Goal: Complete application form

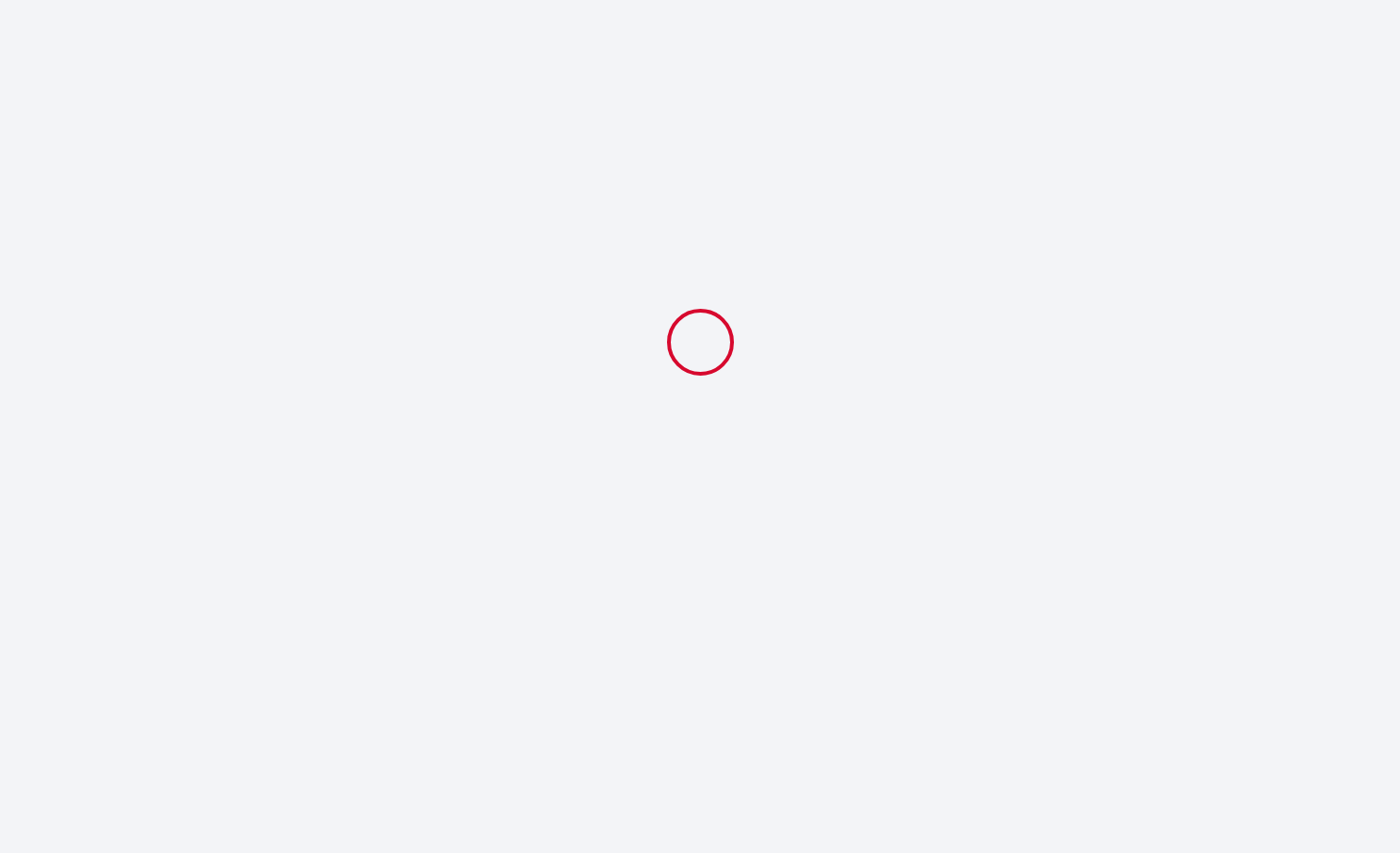
select select
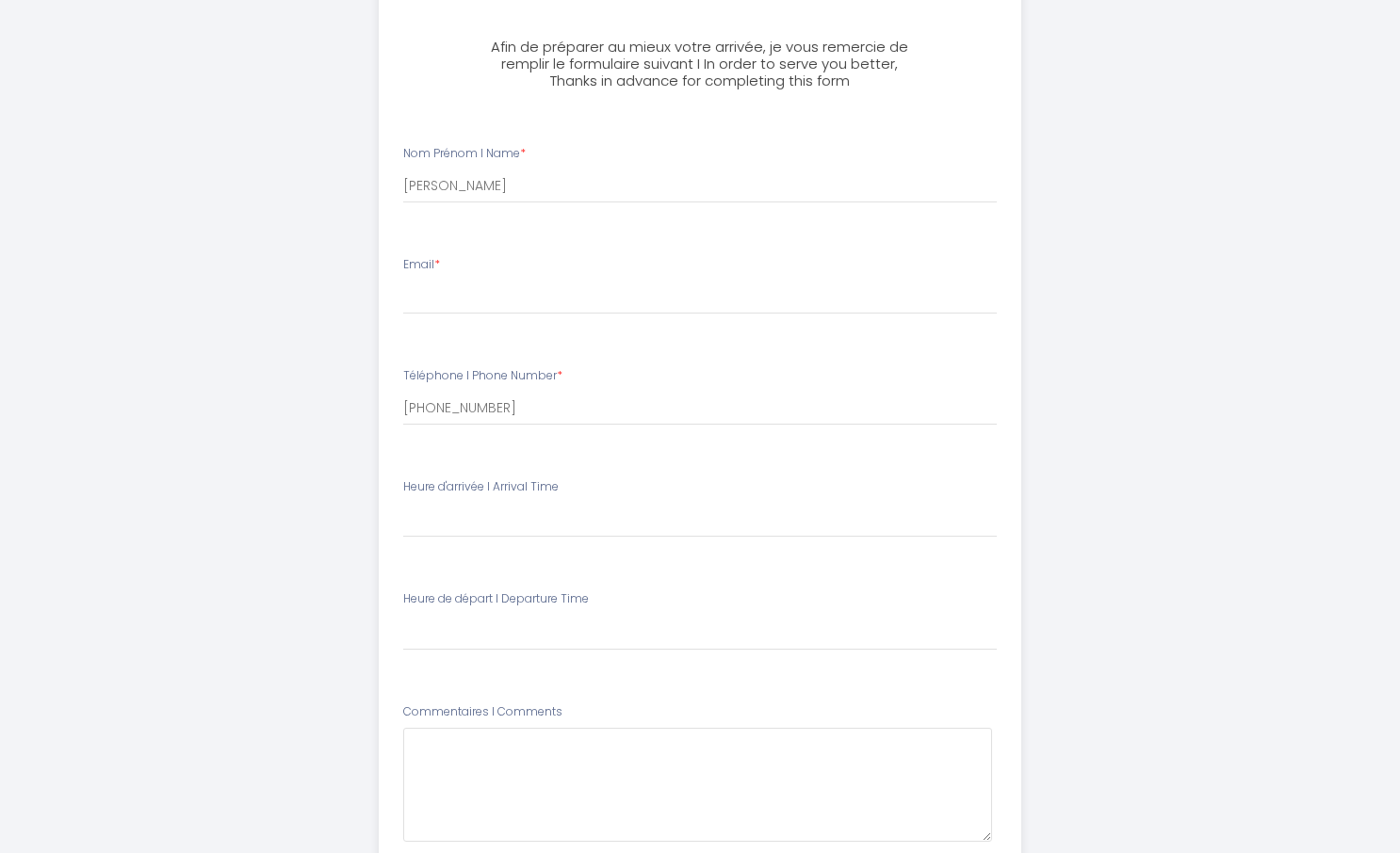
scroll to position [358, 0]
click at [508, 307] on input "Email *" at bounding box center [700, 297] width 594 height 34
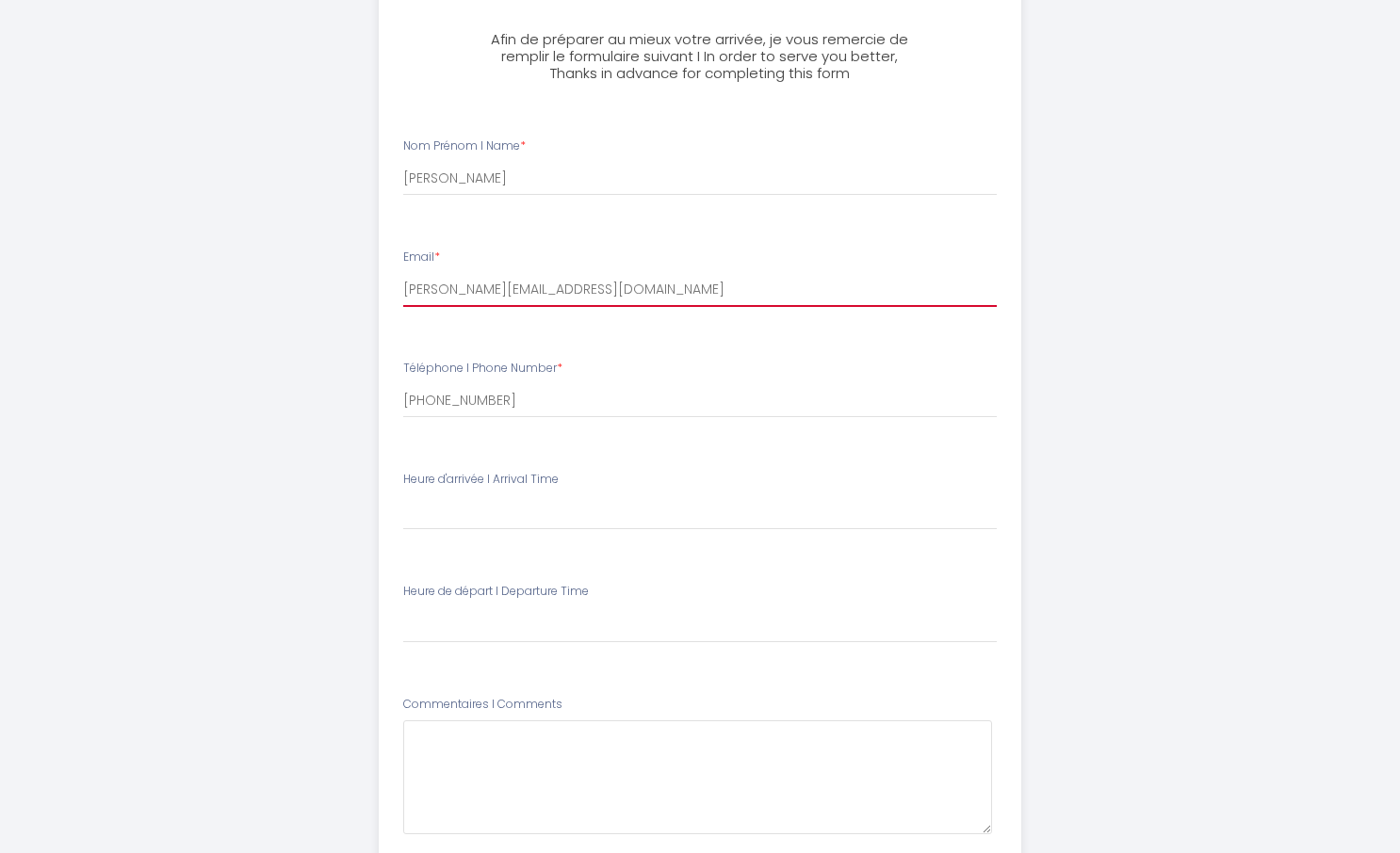
scroll to position [367, 0]
type input "[PERSON_NAME][EMAIL_ADDRESS][DOMAIN_NAME]"
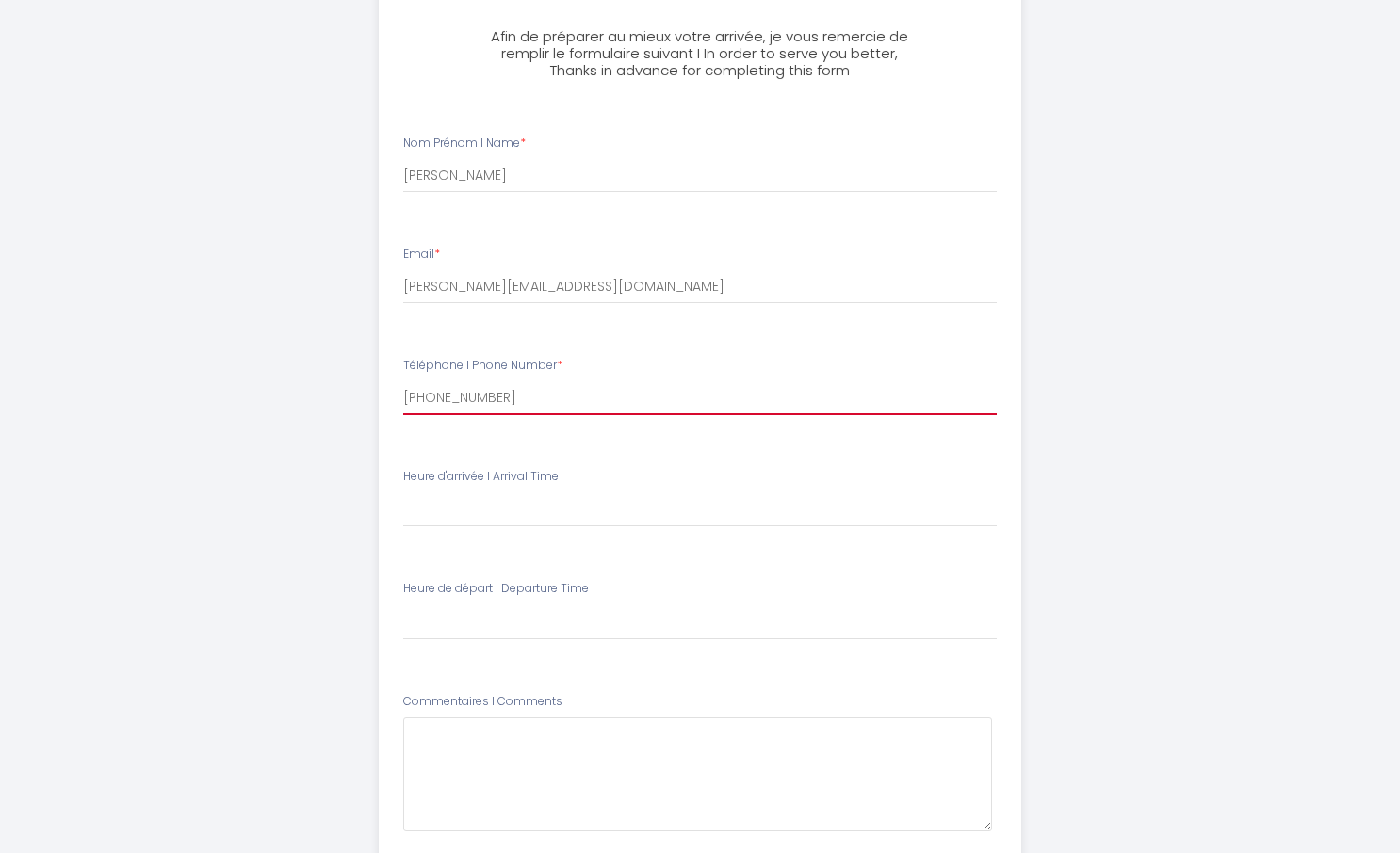
click at [520, 406] on input "[PHONE_NUMBER]" at bounding box center [700, 398] width 594 height 34
type input "[PHONE_NUMBER]"
click at [540, 518] on select "16:00 16:30 17:00 17:30 18:00 18:30 19:00 19:30 20:00 20:30 21:00 21:30 22:00 2…" at bounding box center [700, 510] width 594 height 36
select select "16:00"
click at [403, 492] on select "16:00 16:30 17:00 17:30 18:00 18:30 19:00 19:30 20:00 20:30 21:00 21:30 22:00 2…" at bounding box center [700, 510] width 594 height 36
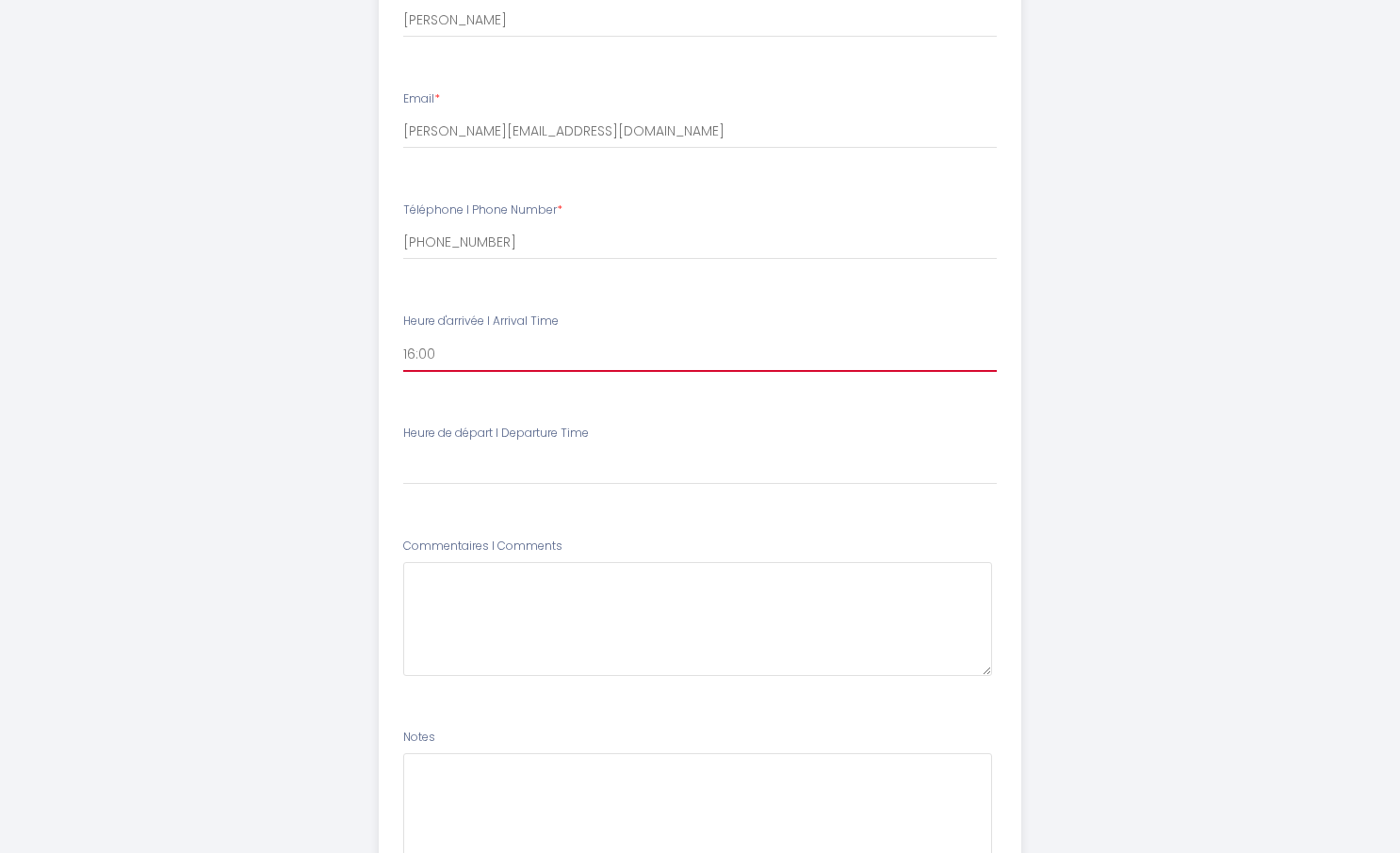
scroll to position [524, 0]
click at [538, 477] on select "00:00 00:30 01:00 01:30 02:00 02:30 03:00 03:30 04:00 04:30 05:00 05:30 06:00 0…" at bounding box center [700, 466] width 594 height 36
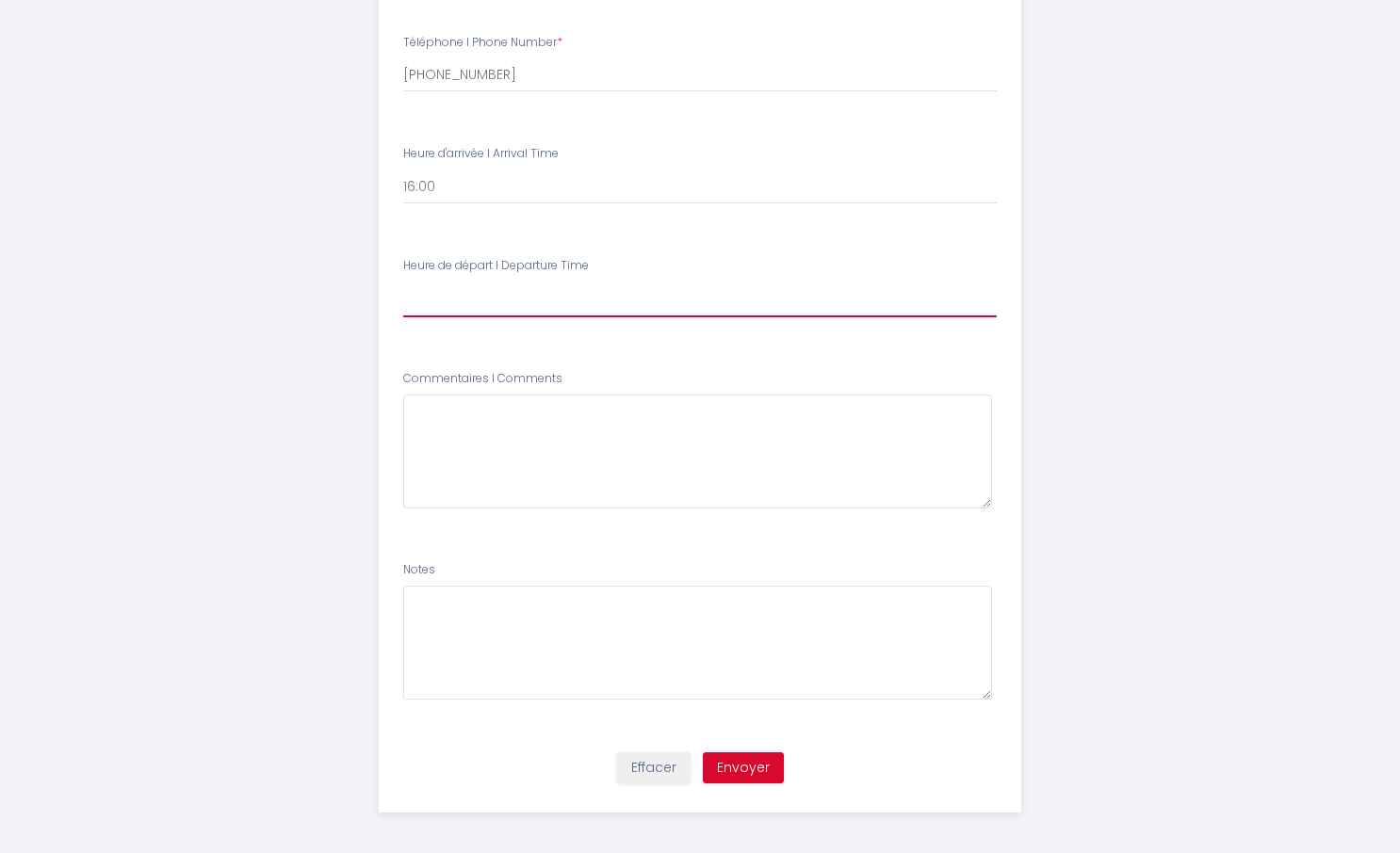
scroll to position [693, 0]
click at [545, 290] on select "00:00 00:30 01:00 01:30 02:00 02:30 03:00 03:30 04:00 04:30 05:00 05:30 06:00 0…" at bounding box center [700, 298] width 594 height 36
select select "12:00"
click at [403, 280] on select "00:00 00:30 01:00 01:30 02:00 02:30 03:00 03:30 04:00 04:30 05:00 05:30 06:00 0…" at bounding box center [700, 298] width 594 height 36
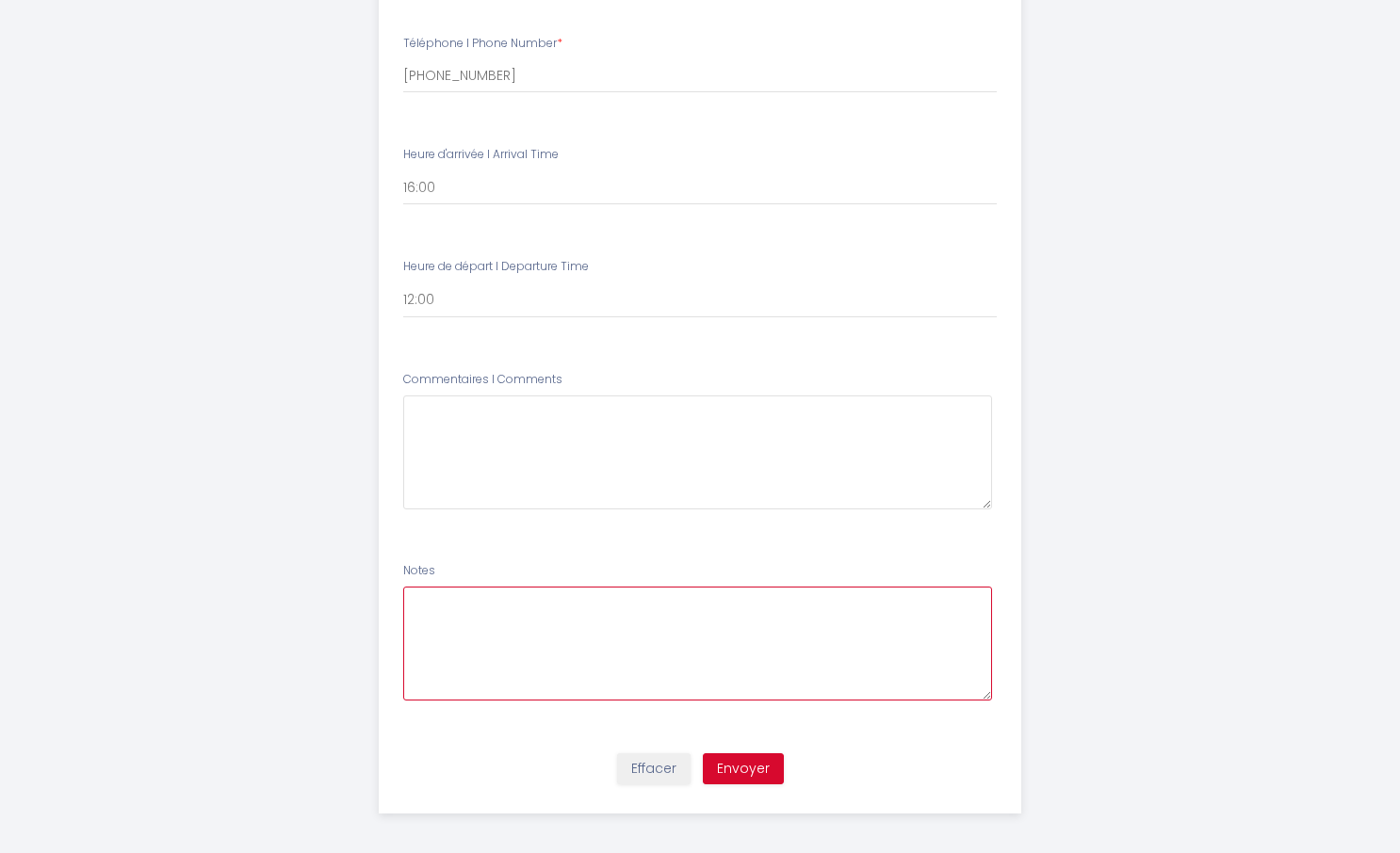
click at [494, 624] on textarea at bounding box center [698, 644] width 589 height 114
type textarea "on a demandé le ménage le 21/09 et le 27/09"
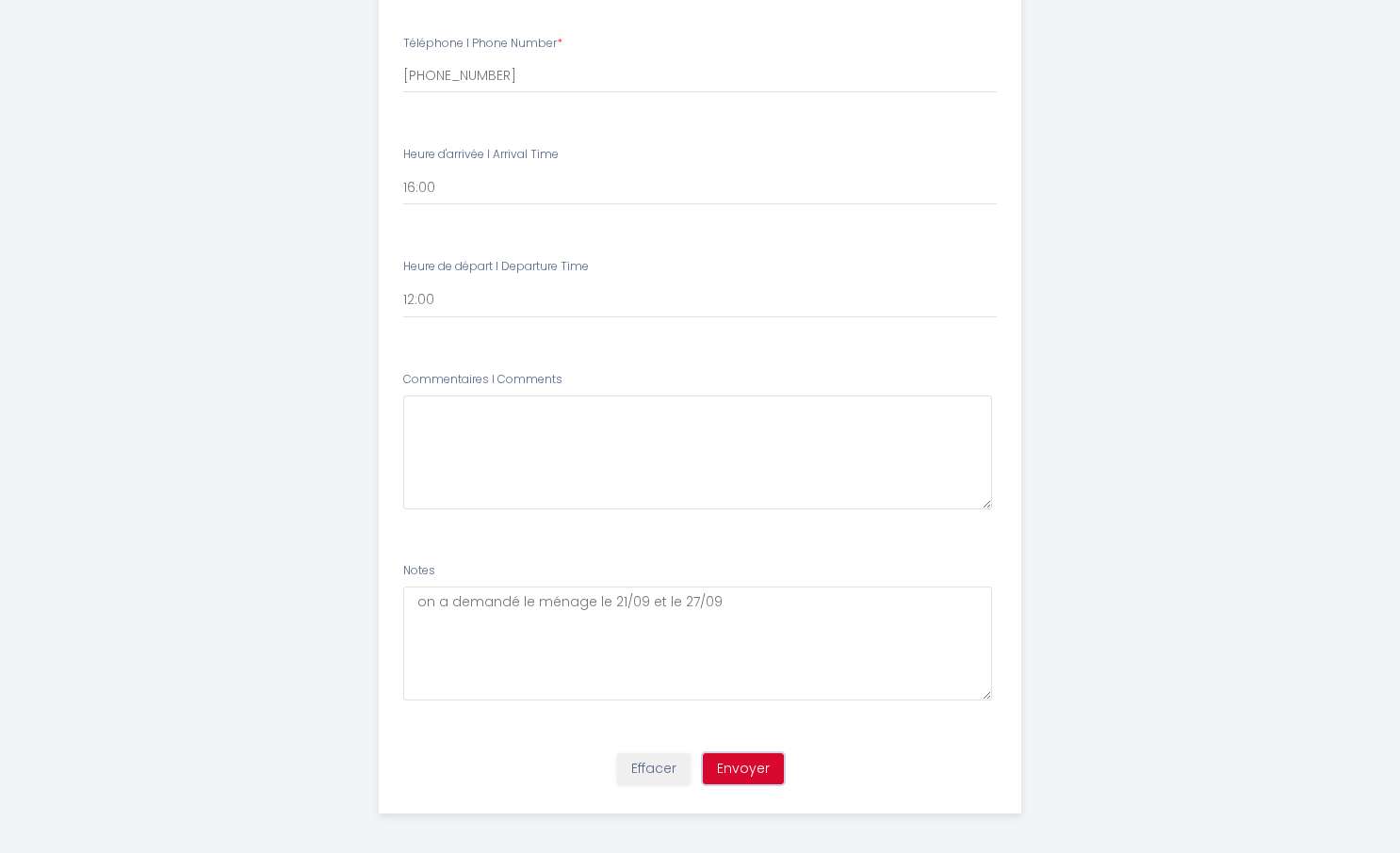
click at [755, 761] on button "Envoyer" at bounding box center [743, 769] width 81 height 32
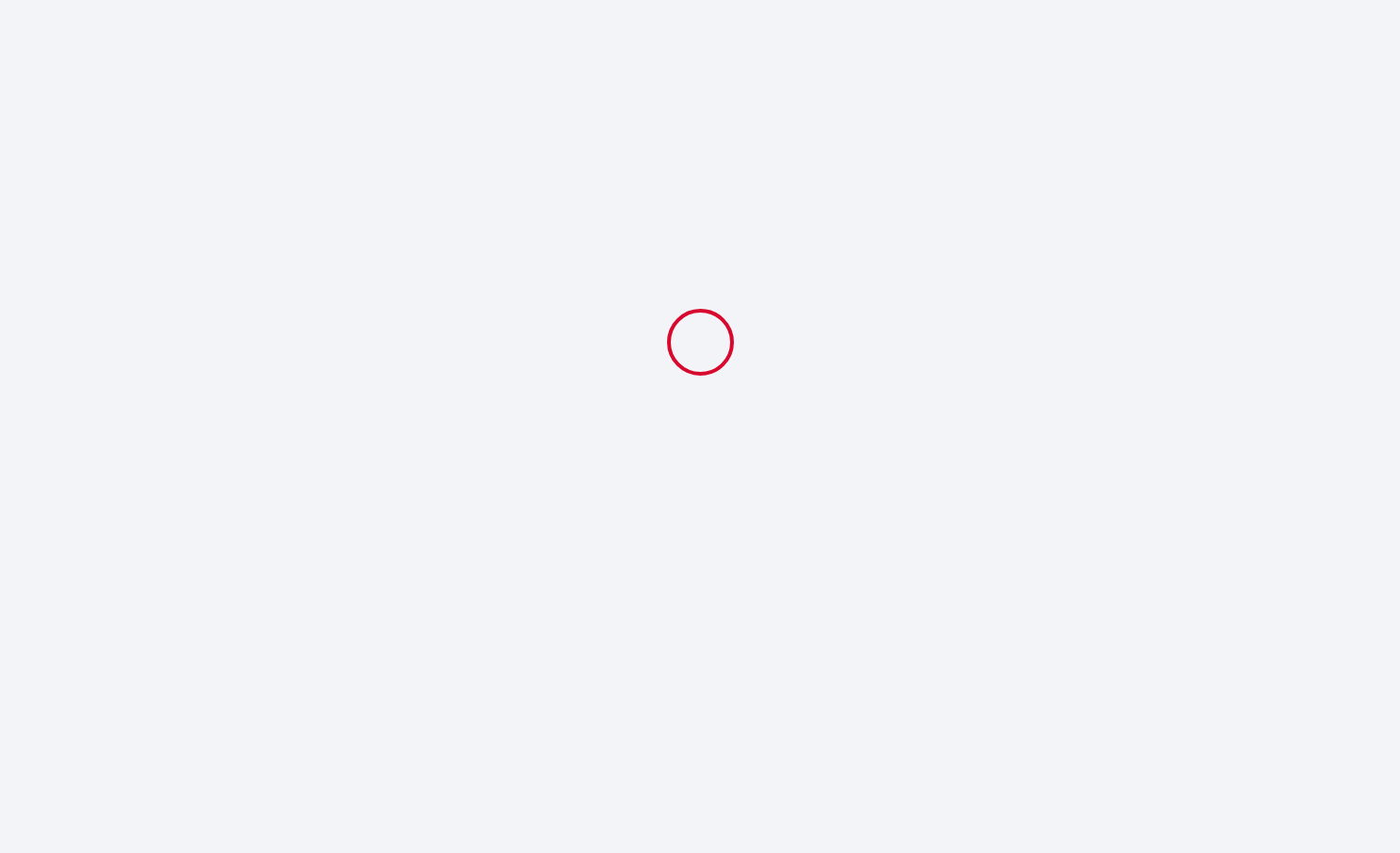
select select "12:00"
